Goal: Task Accomplishment & Management: Manage account settings

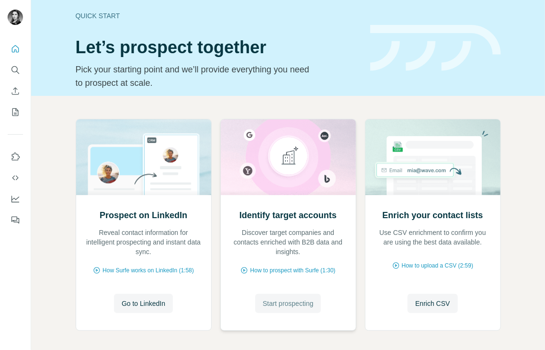
scroll to position [42, 0]
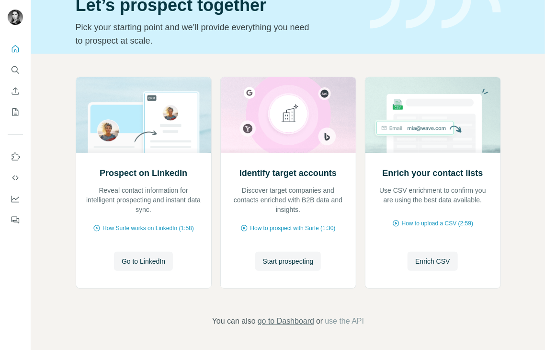
click at [292, 320] on span "go to Dashboard" at bounding box center [286, 321] width 57 height 12
click at [19, 111] on icon "My lists" at bounding box center [16, 112] width 10 height 10
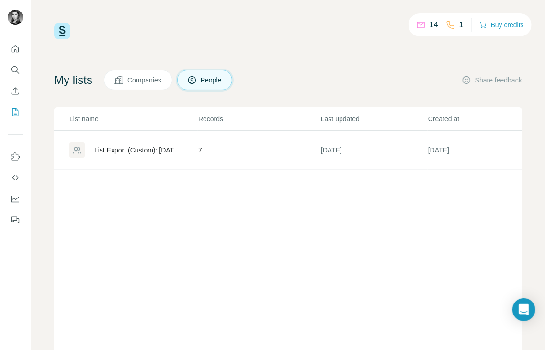
click at [155, 146] on div "List Export (Custom): 26/08/2025 15:42" at bounding box center [138, 150] width 88 height 10
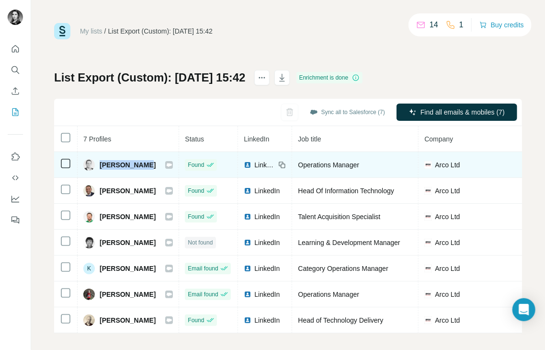
drag, startPoint x: 139, startPoint y: 163, endPoint x: 100, endPoint y: 164, distance: 39.3
click at [100, 164] on div "Daniel Frith" at bounding box center [128, 165] width 90 height 12
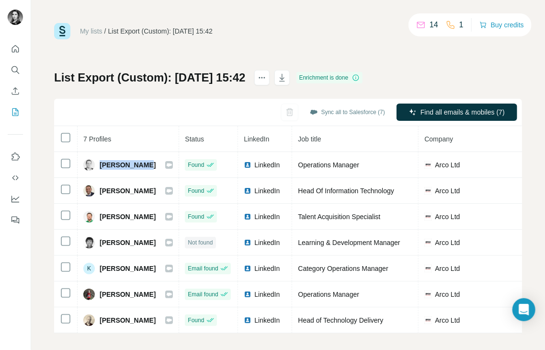
copy span "Daniel Frith"
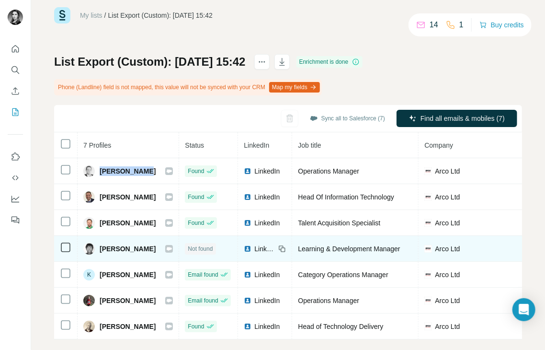
scroll to position [32, 0]
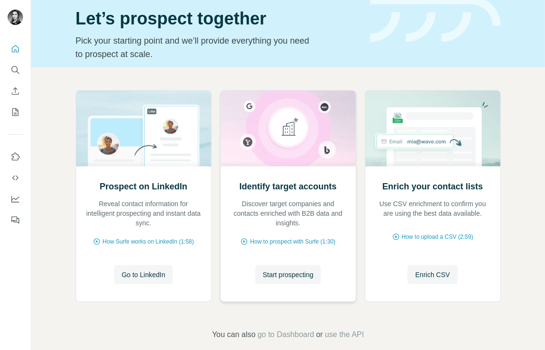
scroll to position [42, 0]
